Goal: Information Seeking & Learning: Understand process/instructions

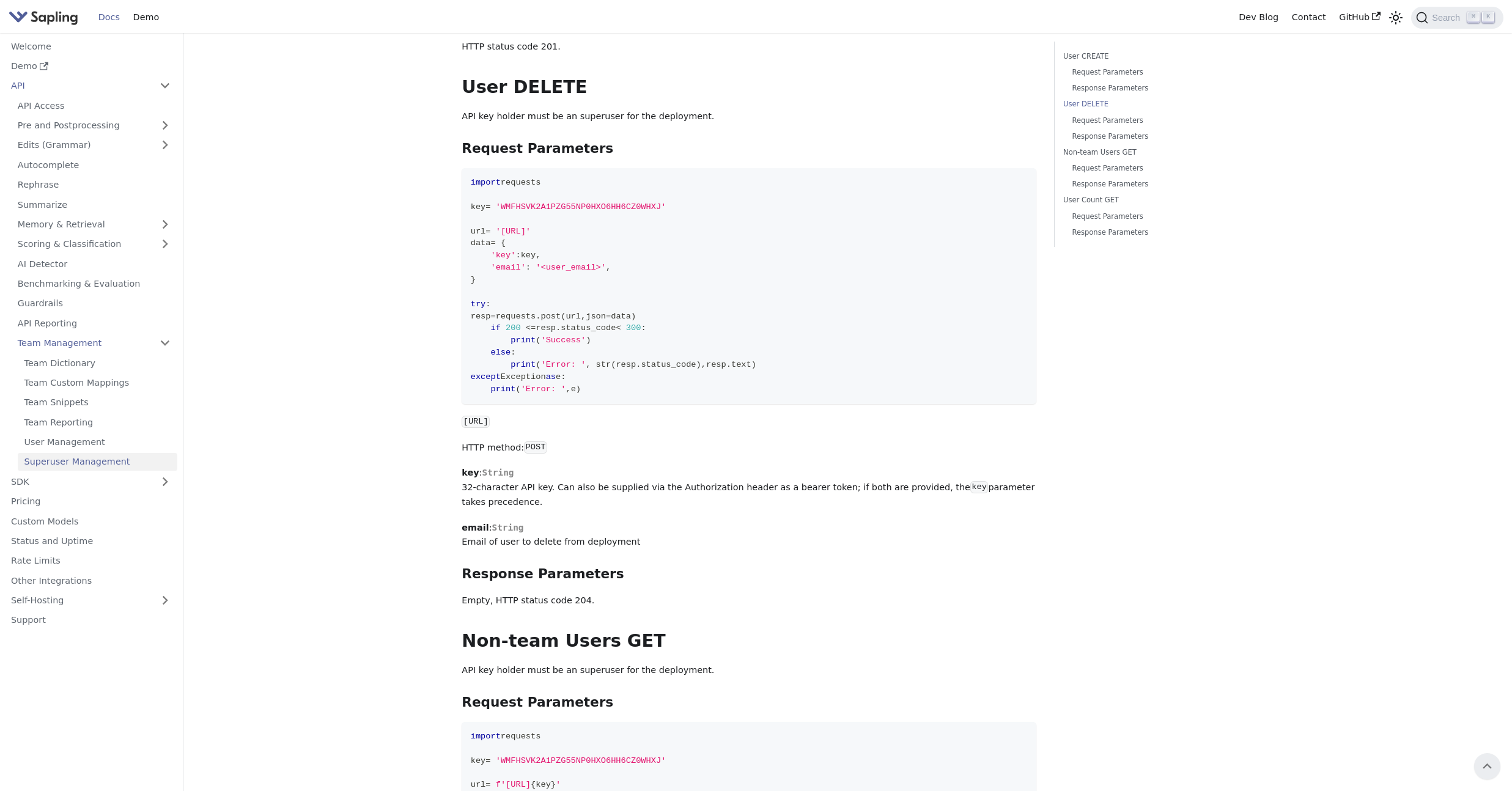
scroll to position [915, 0]
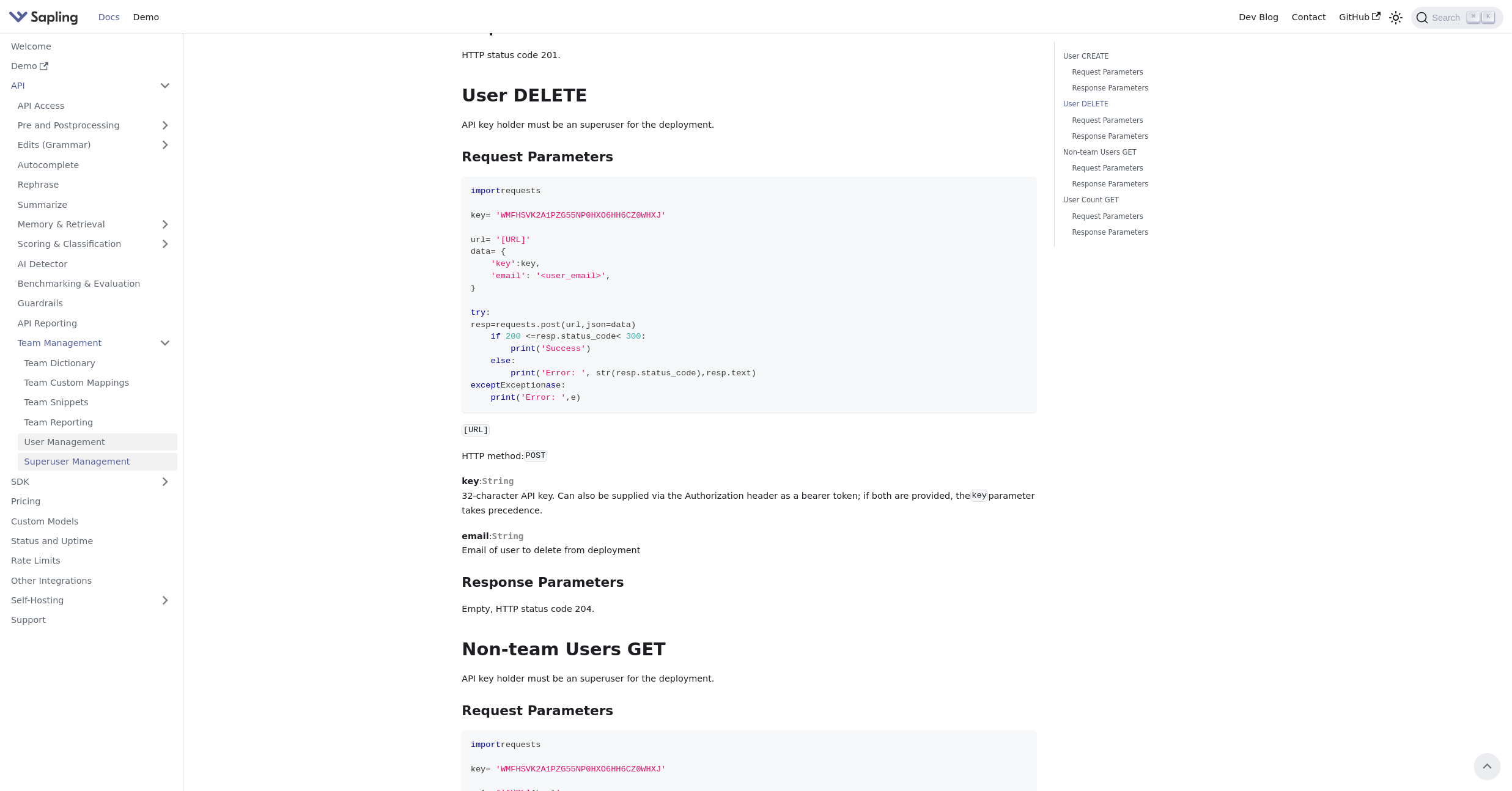
click at [95, 443] on link "User Management" at bounding box center [97, 442] width 159 height 17
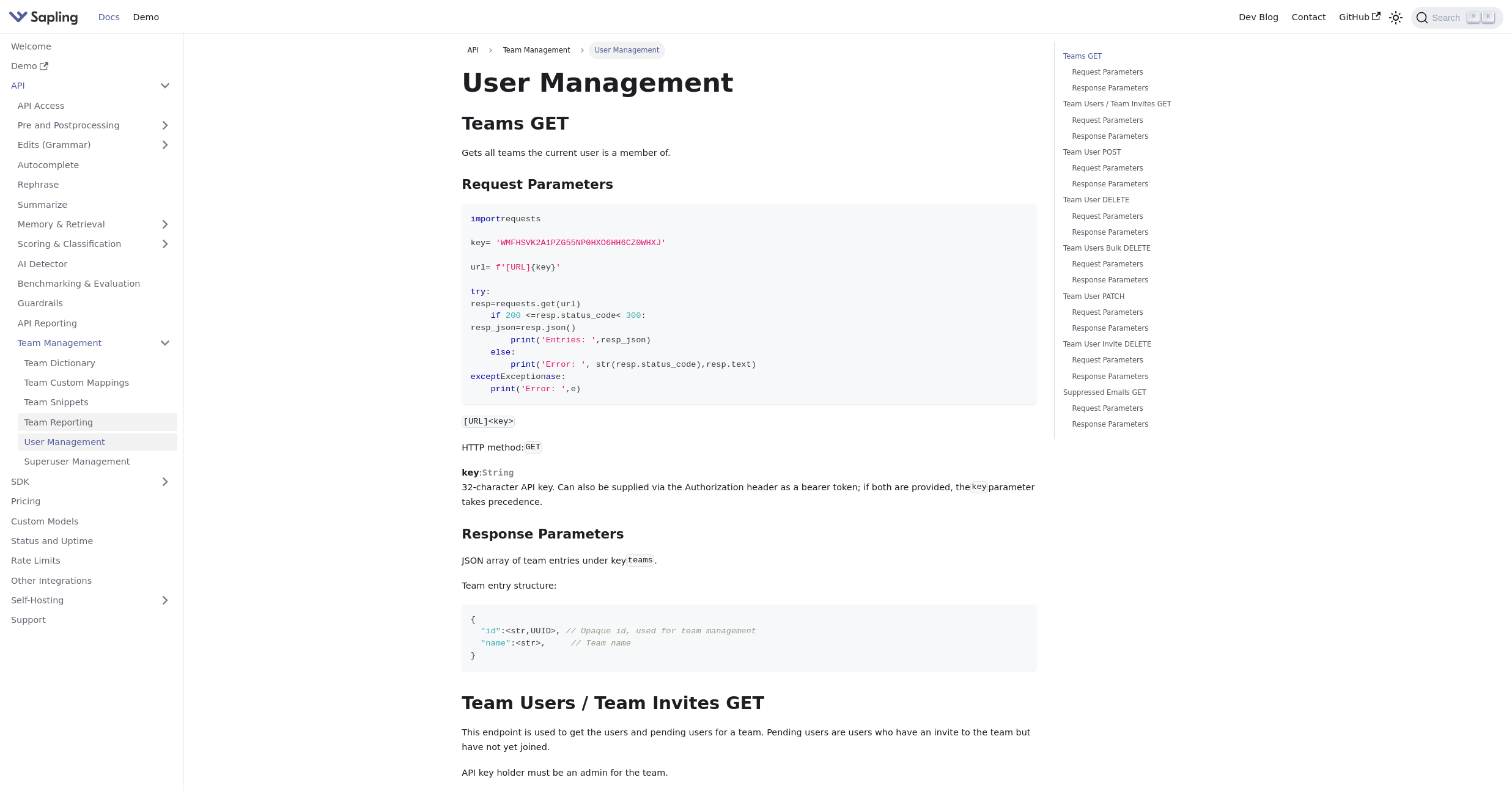
click at [102, 424] on link "Team Reporting" at bounding box center [97, 422] width 159 height 17
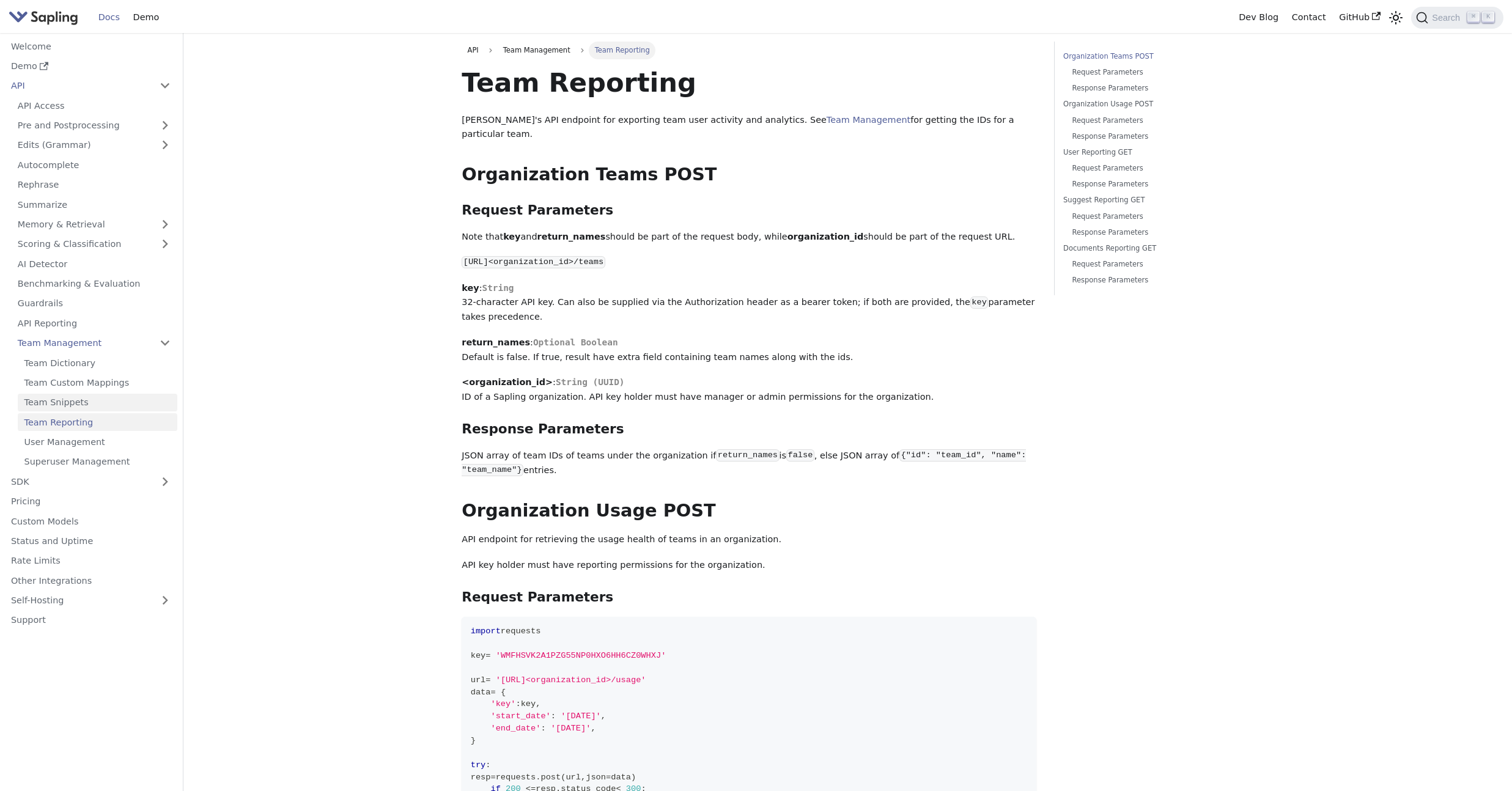
click at [109, 402] on link "Team Snippets" at bounding box center [97, 402] width 159 height 17
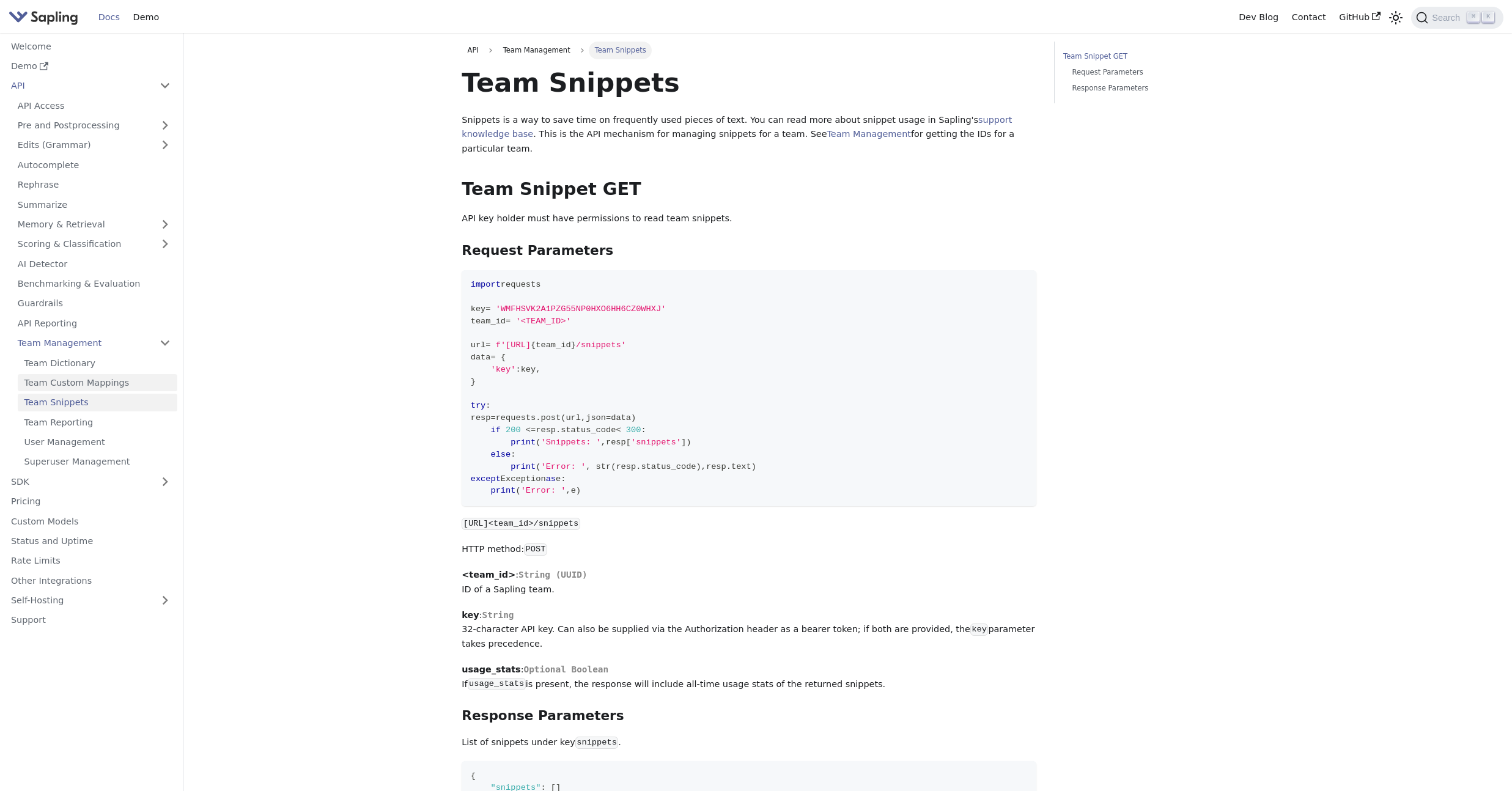
click at [115, 384] on link "Team Custom Mappings" at bounding box center [97, 383] width 159 height 17
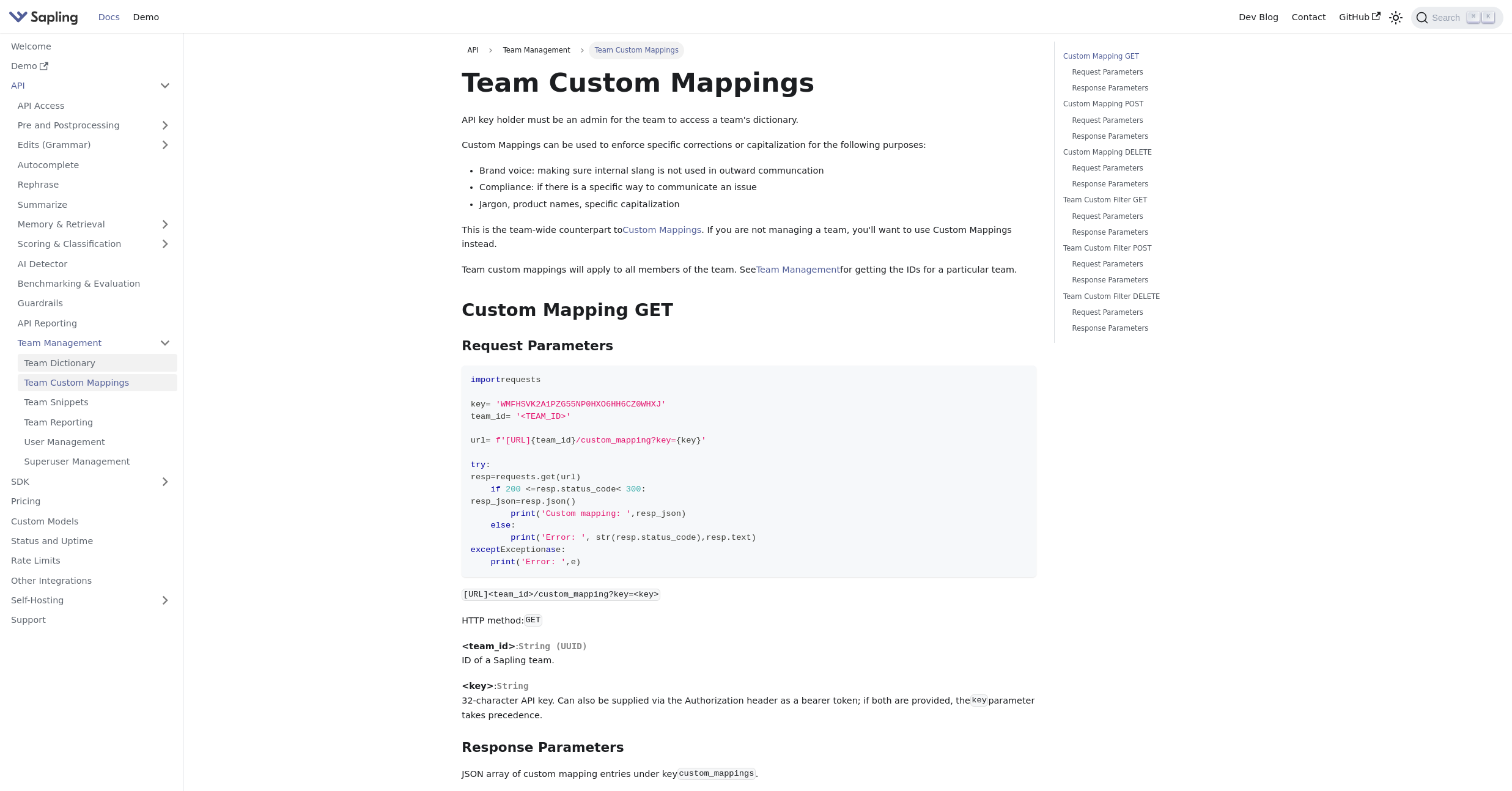
click at [118, 366] on link "Team Dictionary" at bounding box center [97, 362] width 159 height 17
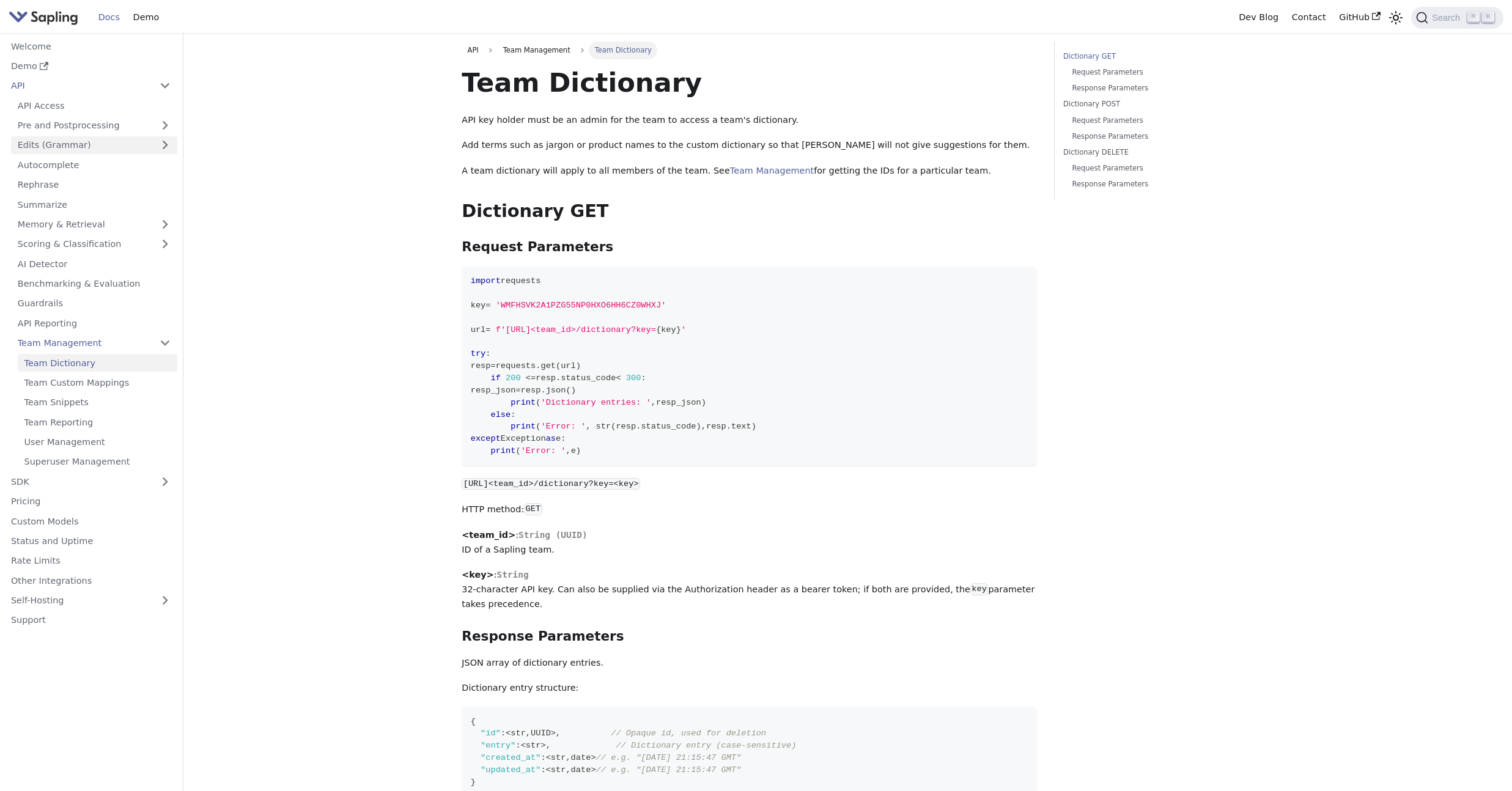
click at [150, 148] on link "Edits (Grammar)" at bounding box center [93, 145] width 166 height 17
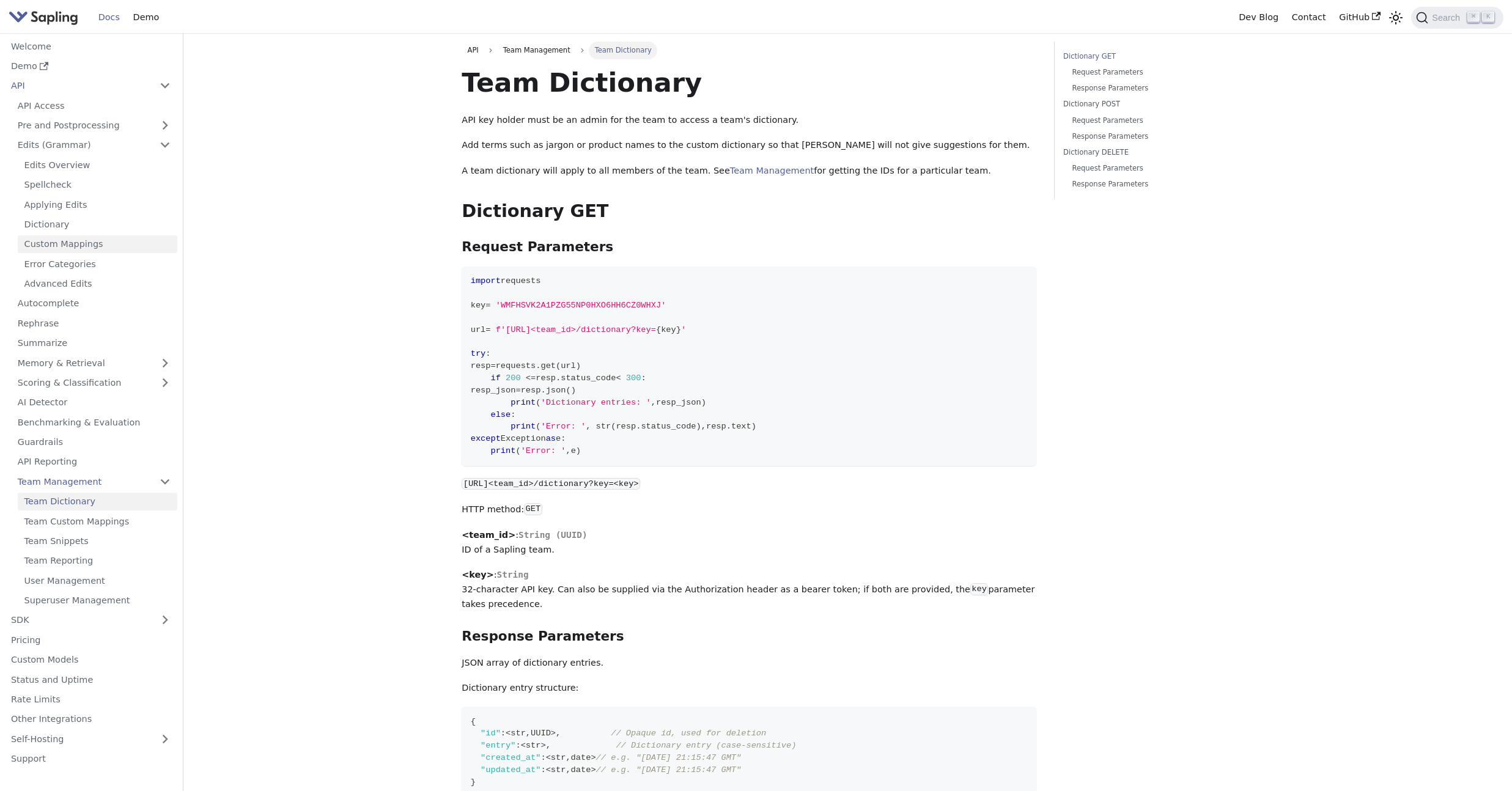
click at [128, 242] on link "Custom Mappings" at bounding box center [97, 244] width 159 height 17
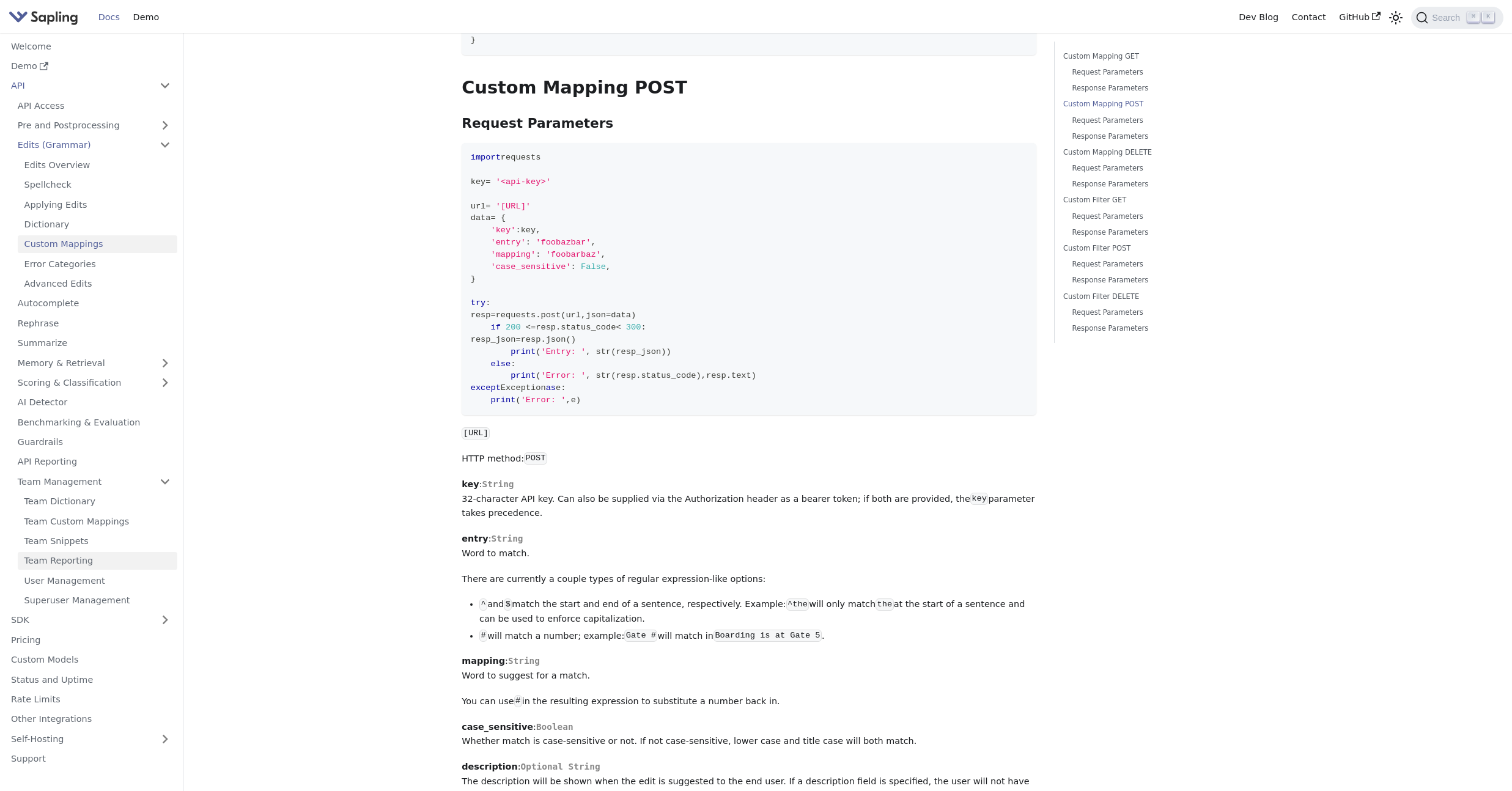
scroll to position [749, 0]
click at [105, 601] on link "Superuser Management" at bounding box center [97, 600] width 159 height 17
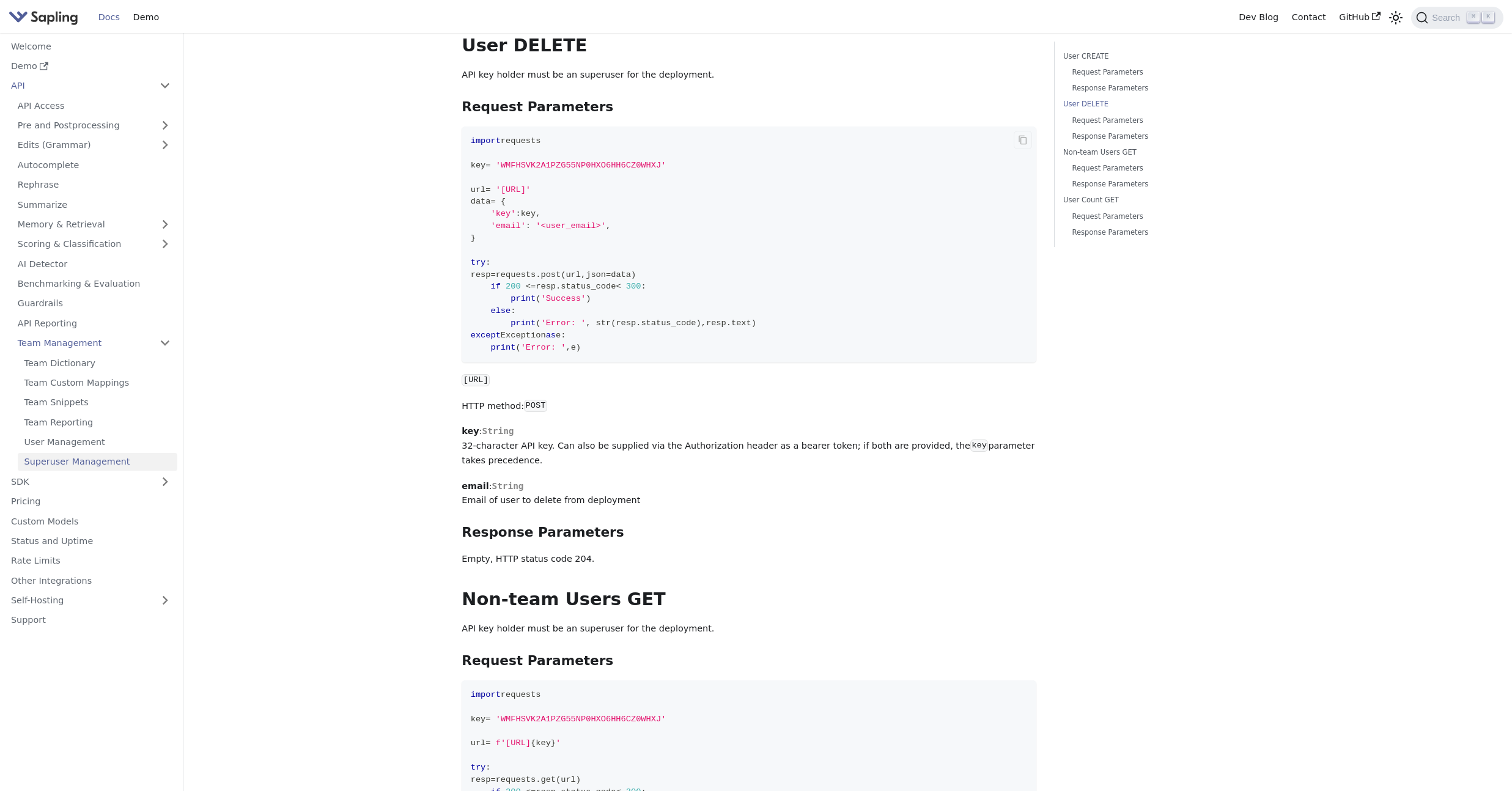
click at [693, 184] on code "import requests key = 'WMFHSVK2A1PZG55NP0HXO6HH6CZ0WHXJ' url = '[URL]' data = {…" at bounding box center [748, 244] width 575 height 236
click at [531, 190] on span "'[URL]'" at bounding box center [513, 190] width 35 height 10
copy span "delete_user"
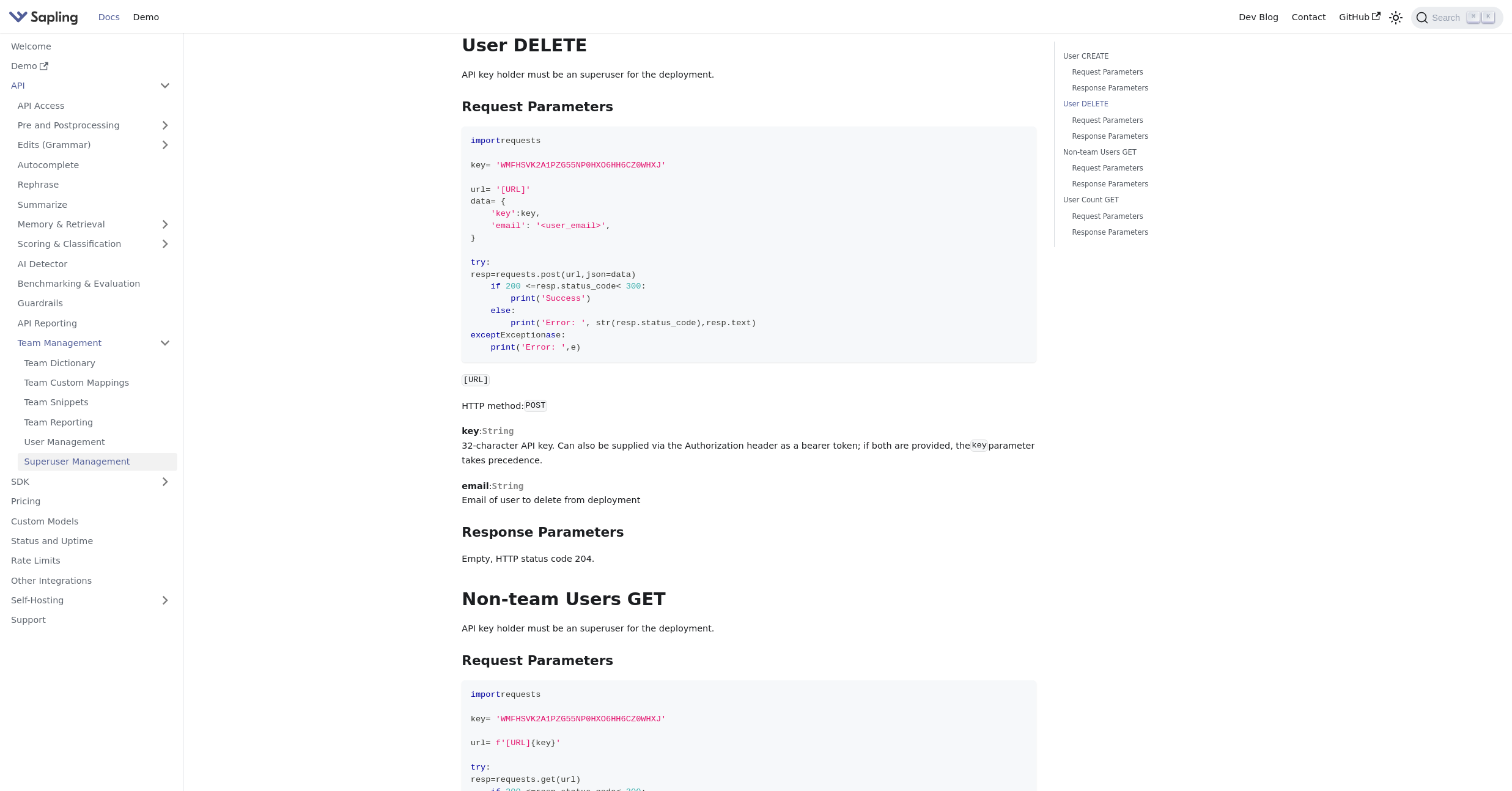
click at [299, 166] on main "API Team Management Superuser Management On this page Superuser Management Acce…" at bounding box center [847, 428] width 1329 height 2719
click at [862, 115] on h3 "Request Parameters ​" at bounding box center [748, 106] width 575 height 16
